Goal: Find specific page/section: Find specific page/section

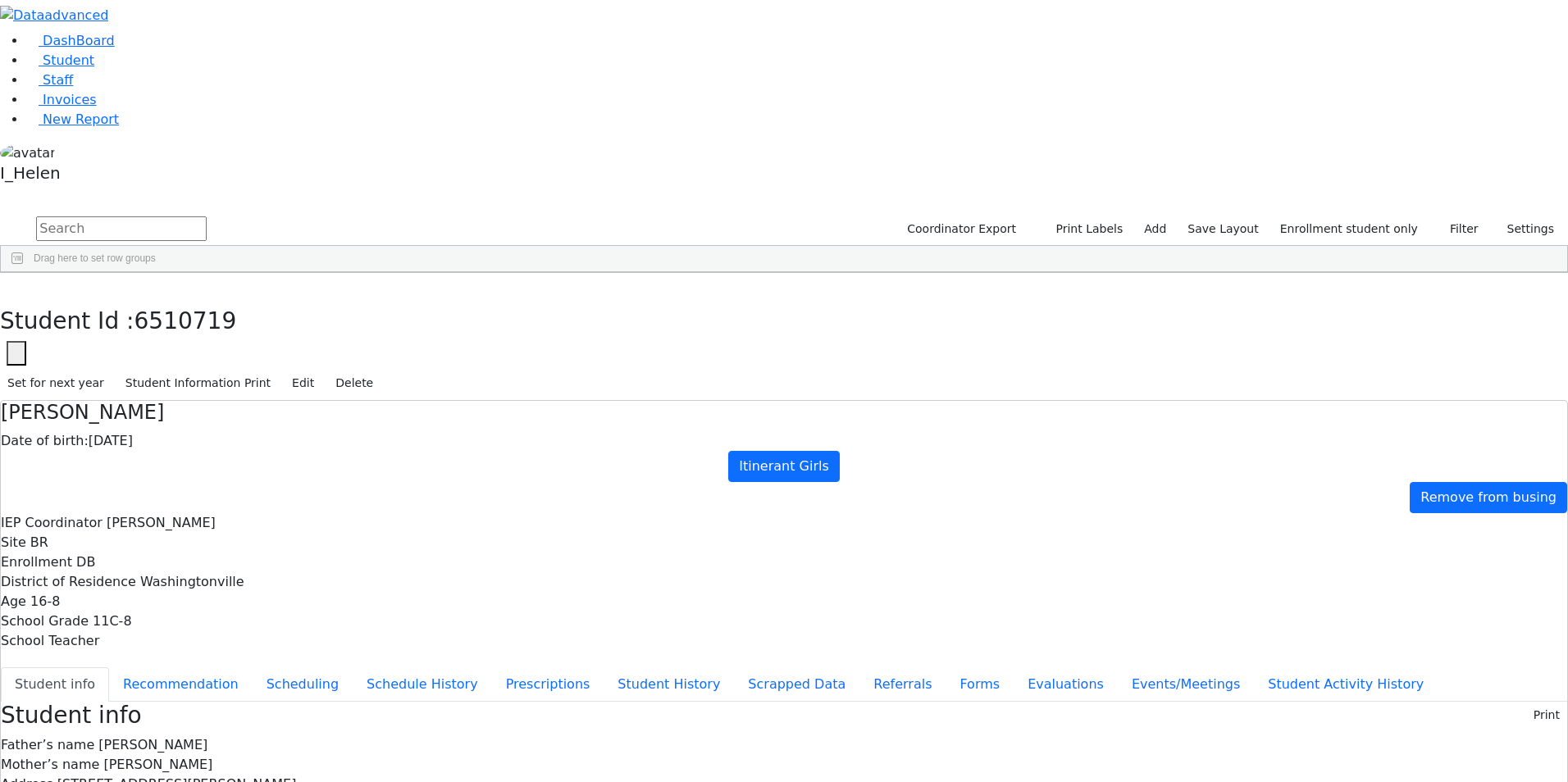
click at [207, 216] on input "text" at bounding box center [121, 229] width 171 height 25
type input "[PERSON_NAME]"
click at [0, 214] on button "submit" at bounding box center [16, 229] width 32 height 31
click at [1448, 216] on button "Filter" at bounding box center [1457, 229] width 57 height 25
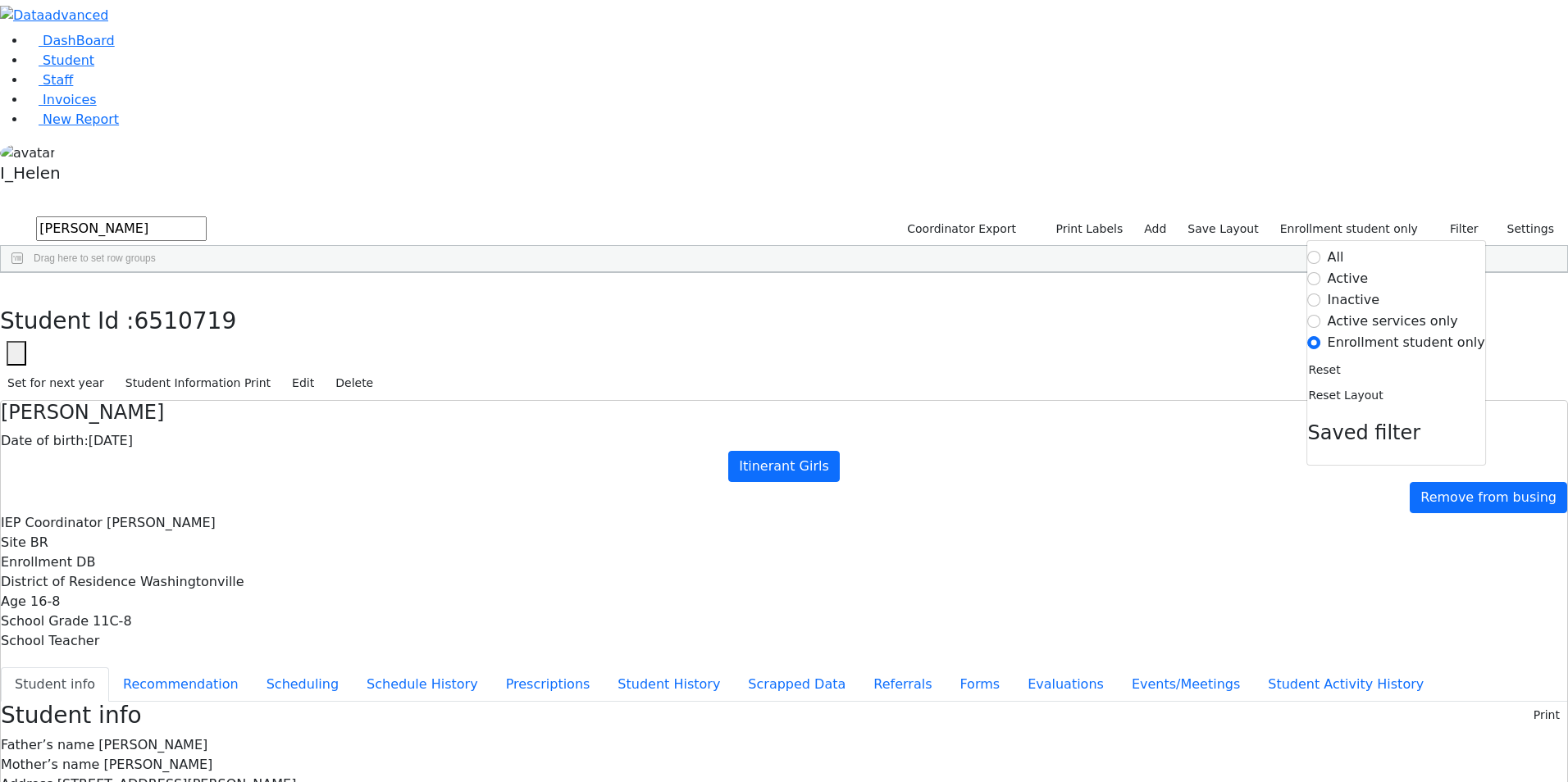
click at [1369, 269] on label "Active" at bounding box center [1348, 279] width 41 height 20
click at [1321, 273] on input "Active" at bounding box center [1314, 279] width 13 height 13
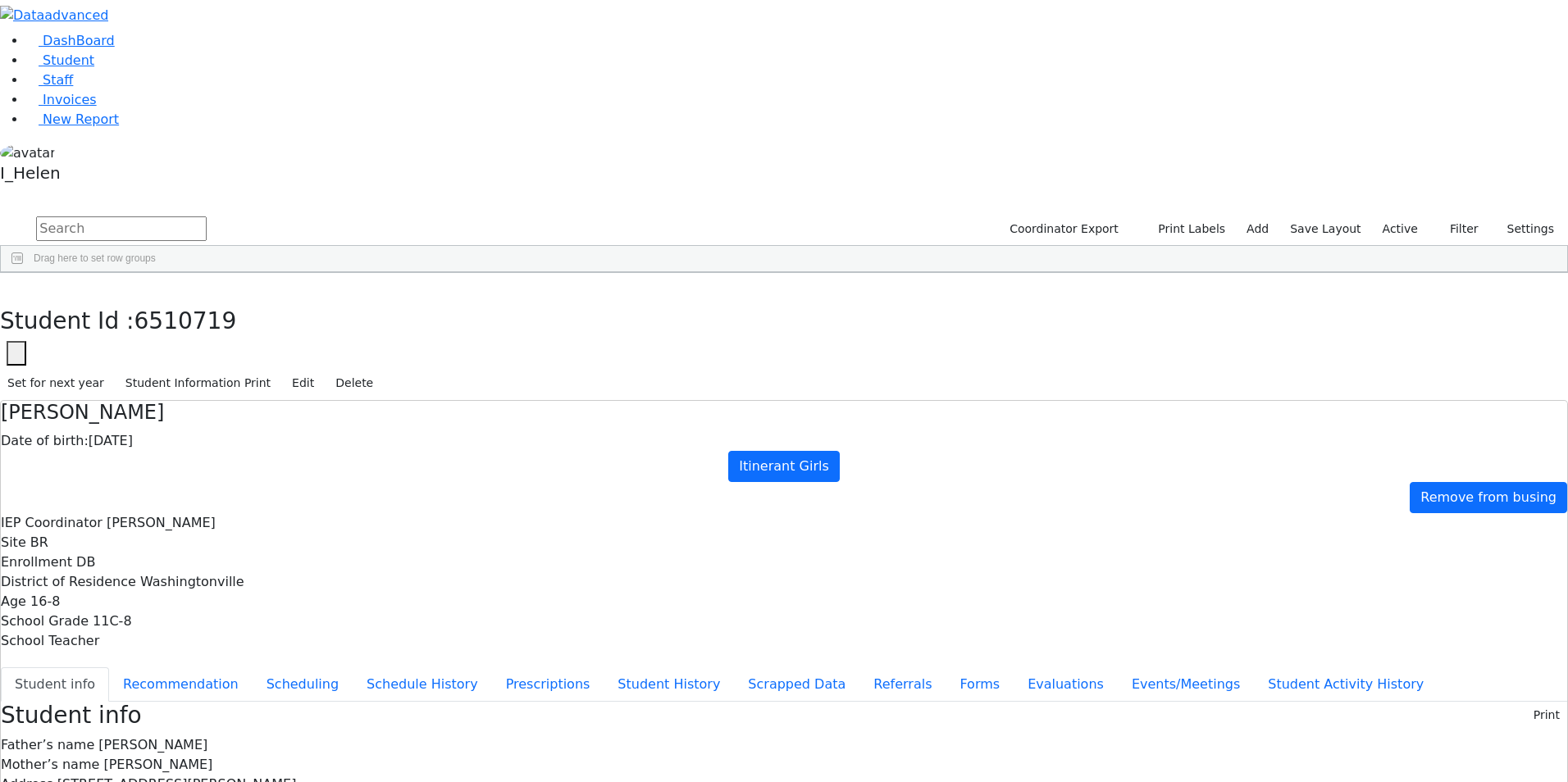
click at [207, 216] on input "text" at bounding box center [121, 229] width 171 height 25
type input "[PERSON_NAME]"
click at [0, 214] on button "submit" at bounding box center [16, 229] width 32 height 31
click at [289, 345] on div "Shmiel" at bounding box center [240, 357] width 96 height 23
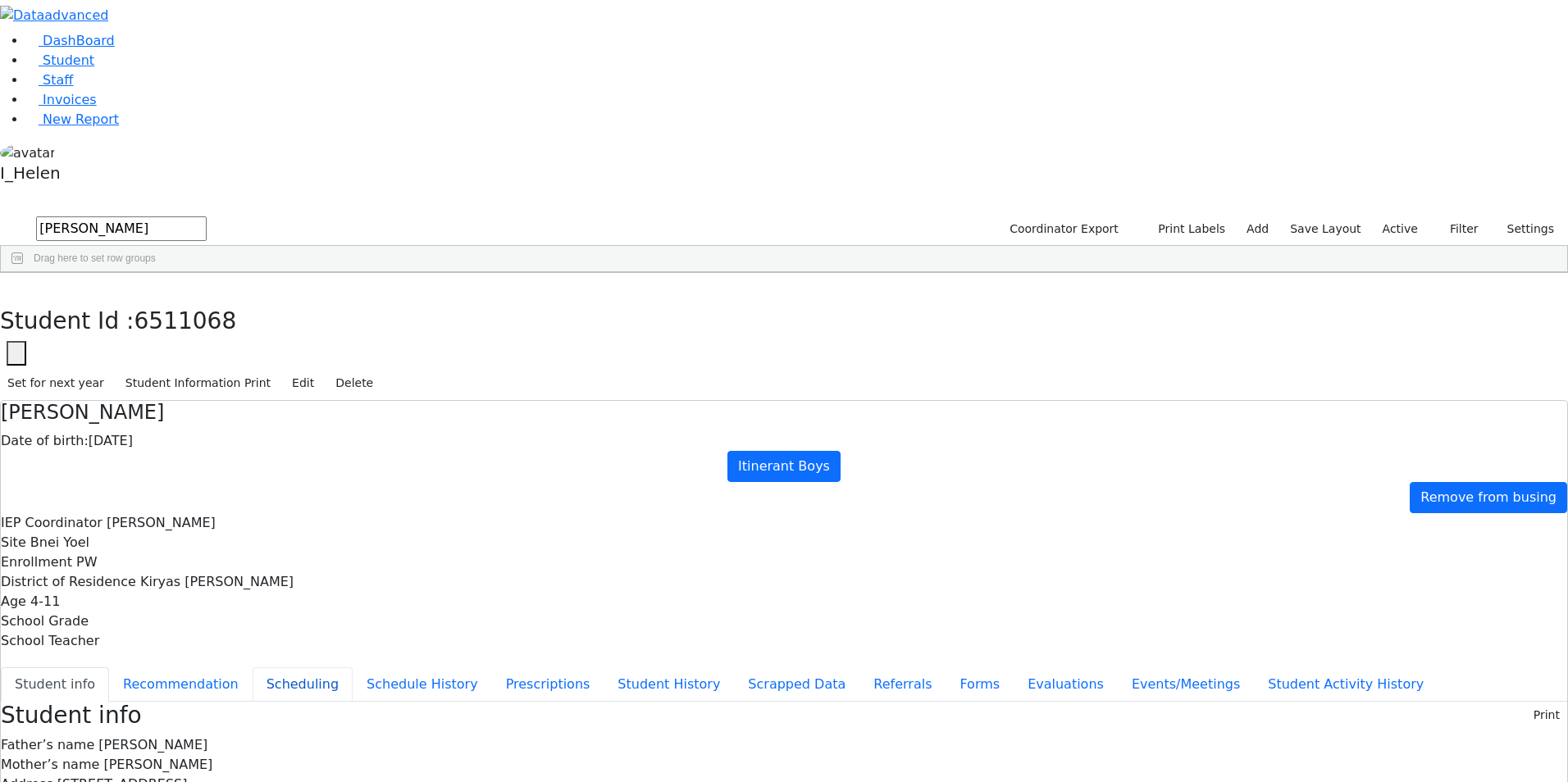
click at [352, 668] on button "Scheduling" at bounding box center [303, 685] width 100 height 35
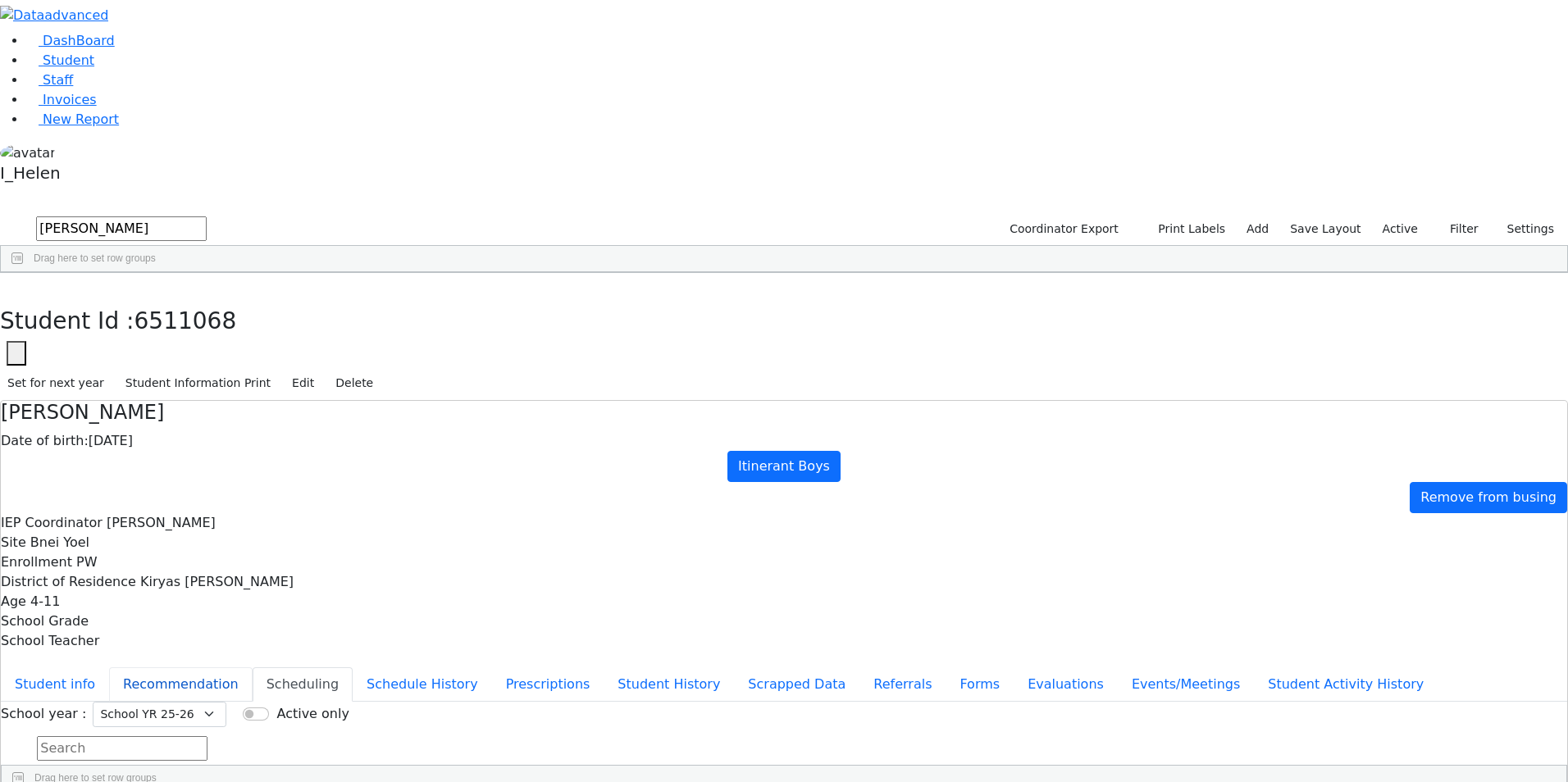
click at [253, 668] on button "Recommendation" at bounding box center [181, 685] width 144 height 35
checkbox input "true"
click at [16, 285] on icon "button" at bounding box center [12, 290] width 9 height 10
click at [207, 216] on input "[PERSON_NAME]" at bounding box center [121, 229] width 171 height 25
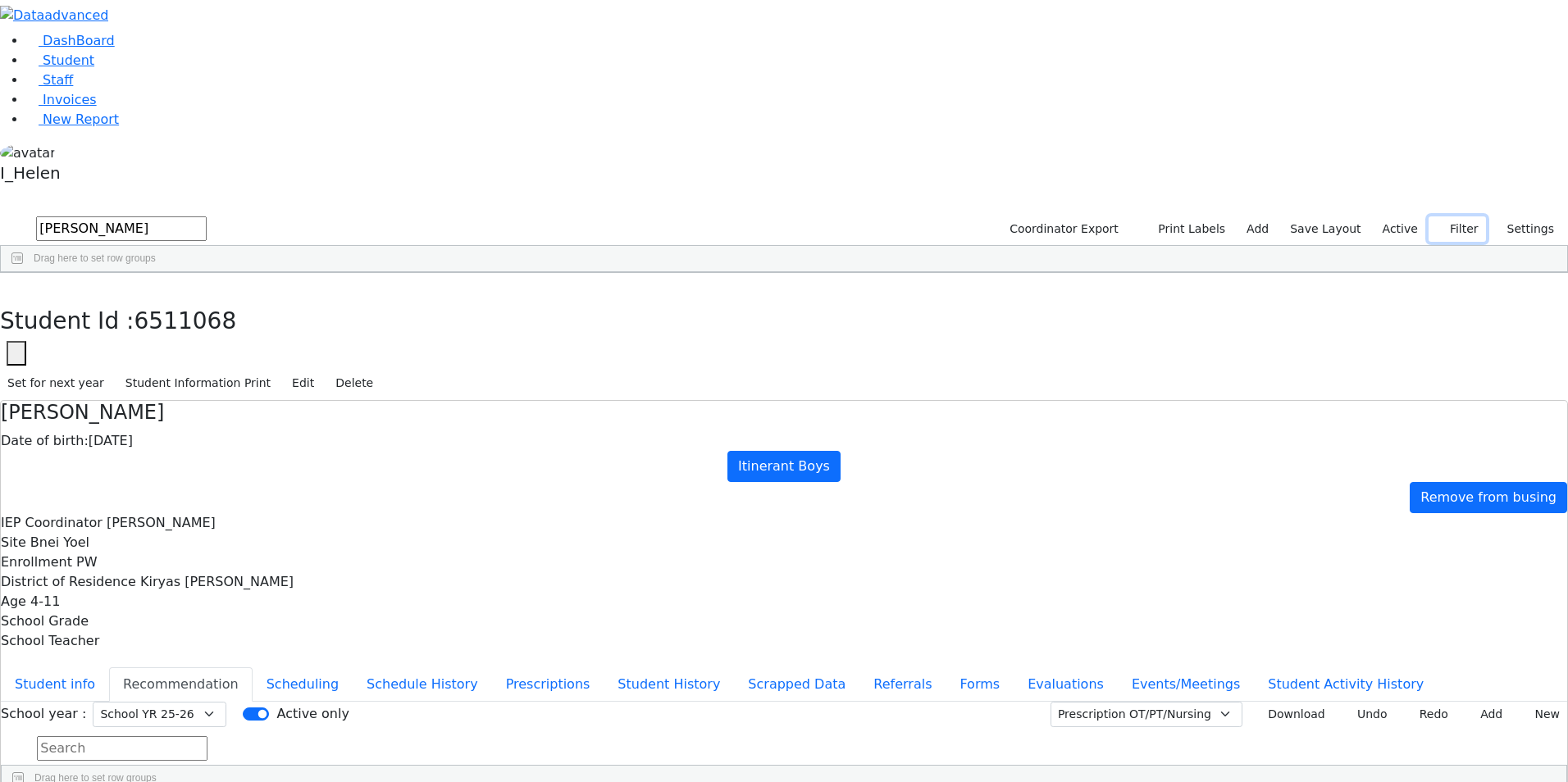
click at [1452, 216] on button "Filter" at bounding box center [1457, 229] width 57 height 25
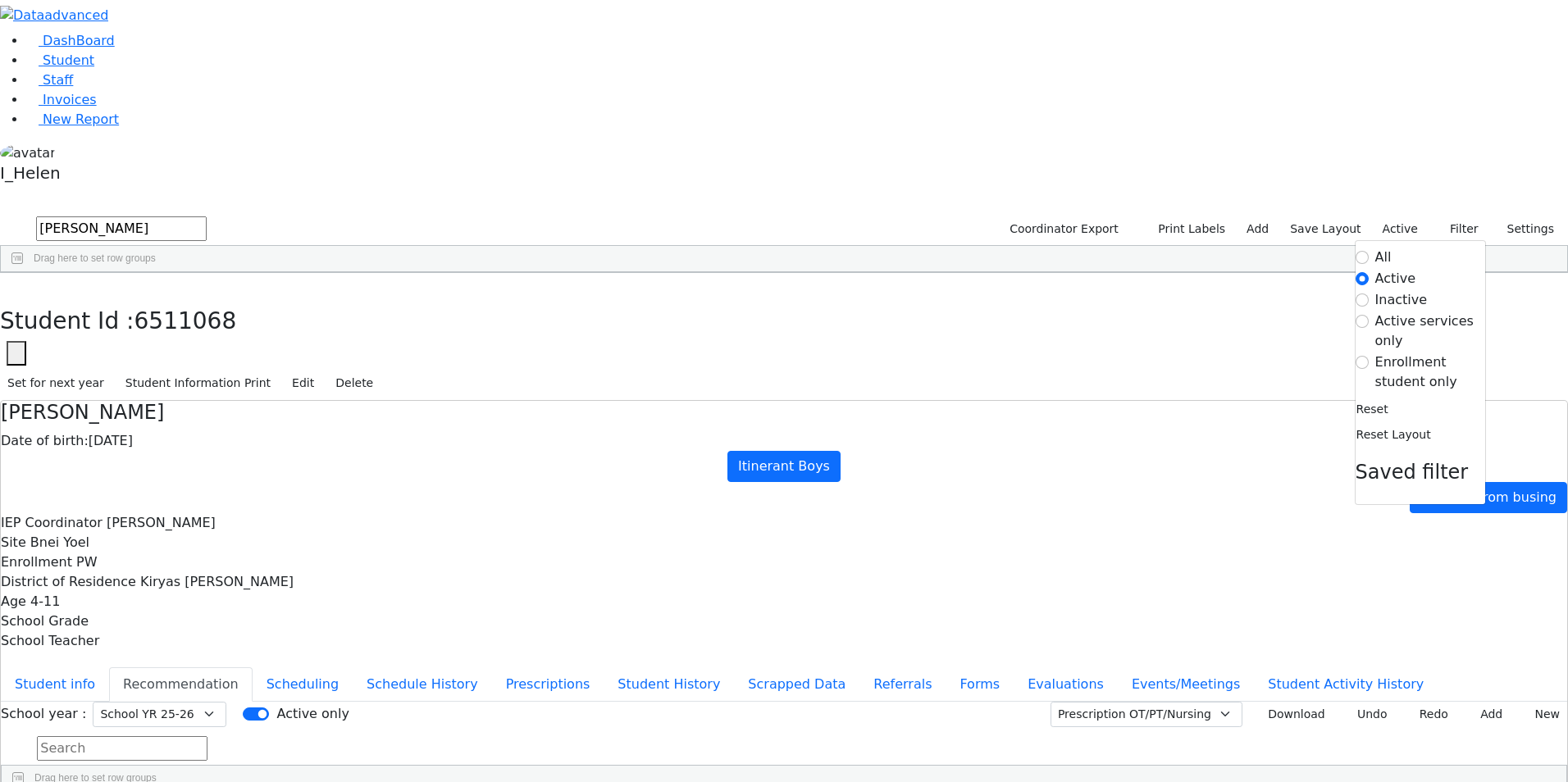
click at [1430, 352] on label "Enrollment student only" at bounding box center [1429, 372] width 110 height 39
click at [1369, 356] on input "Enrollment student only" at bounding box center [1361, 362] width 13 height 13
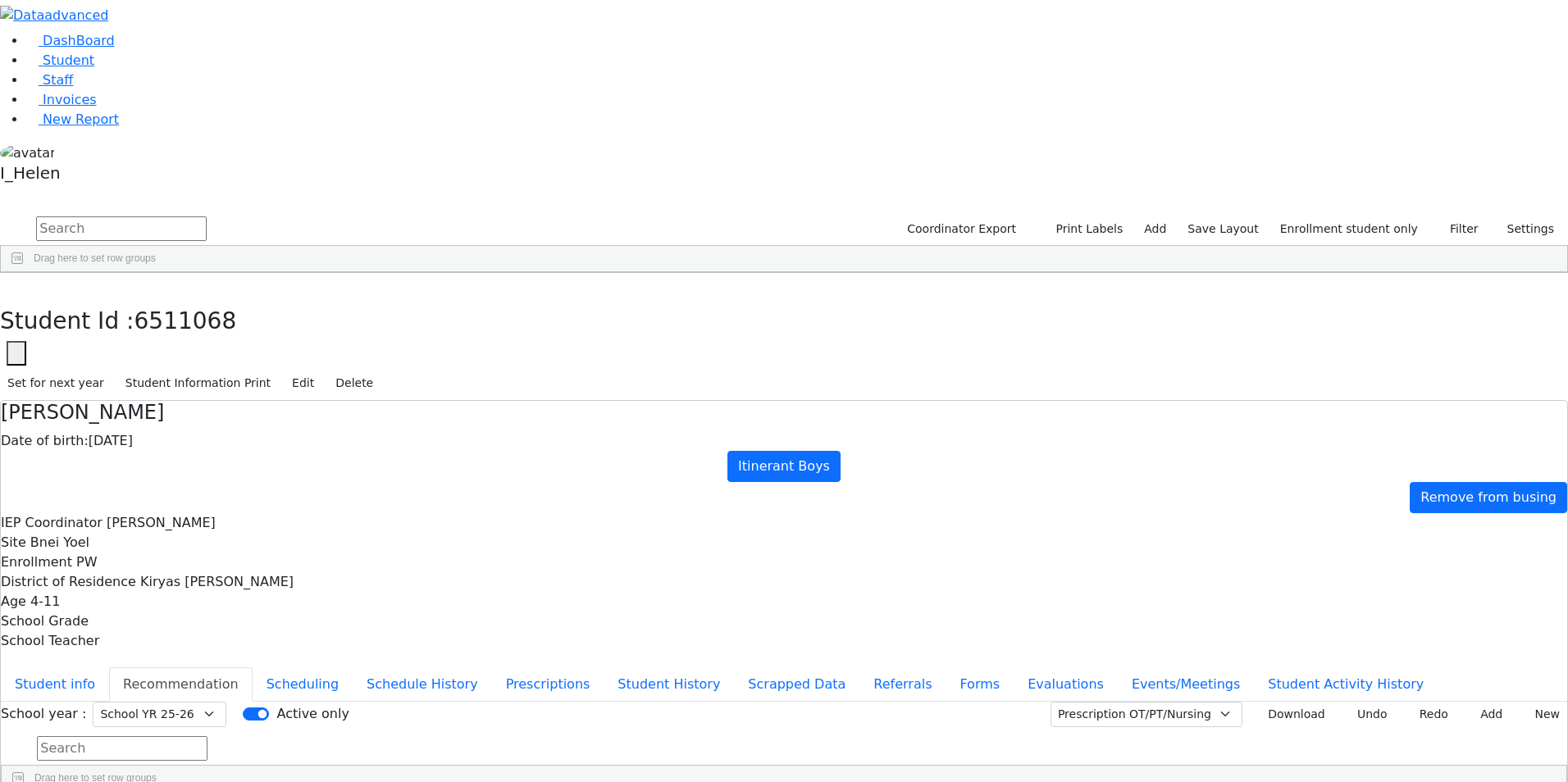
click at [207, 216] on input "text" at bounding box center [121, 229] width 171 height 25
type input "glauber"
click at [193, 299] on div "Glauber" at bounding box center [144, 311] width 96 height 23
click at [1117, 668] on button "Events/Meetings" at bounding box center [1185, 685] width 136 height 35
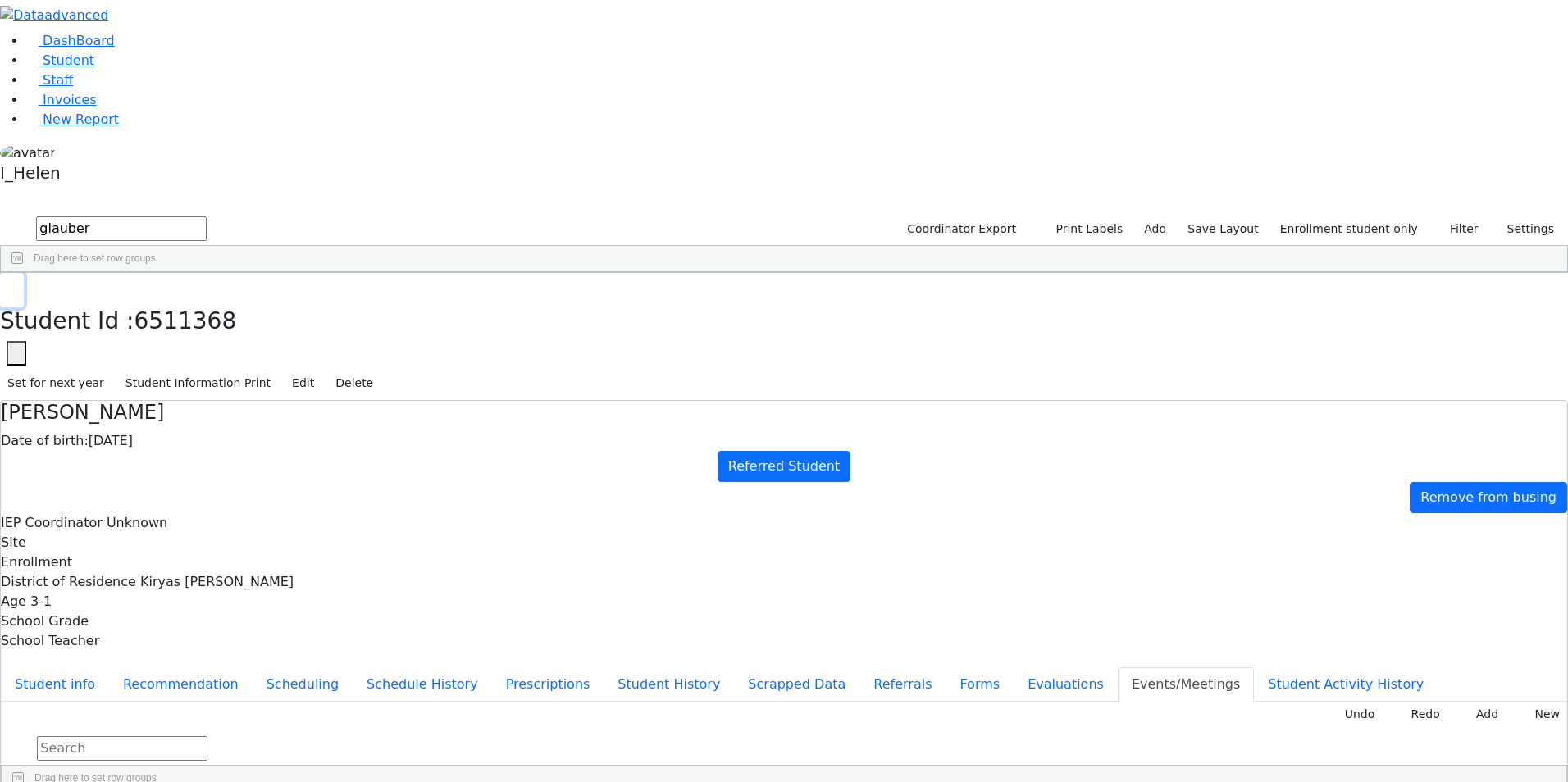
drag, startPoint x: 312, startPoint y: 24, endPoint x: 312, endPoint y: 41, distance: 17.0
click at [7, 285] on use "button" at bounding box center [7, 285] width 0 height 0
